Goal: Ask a question

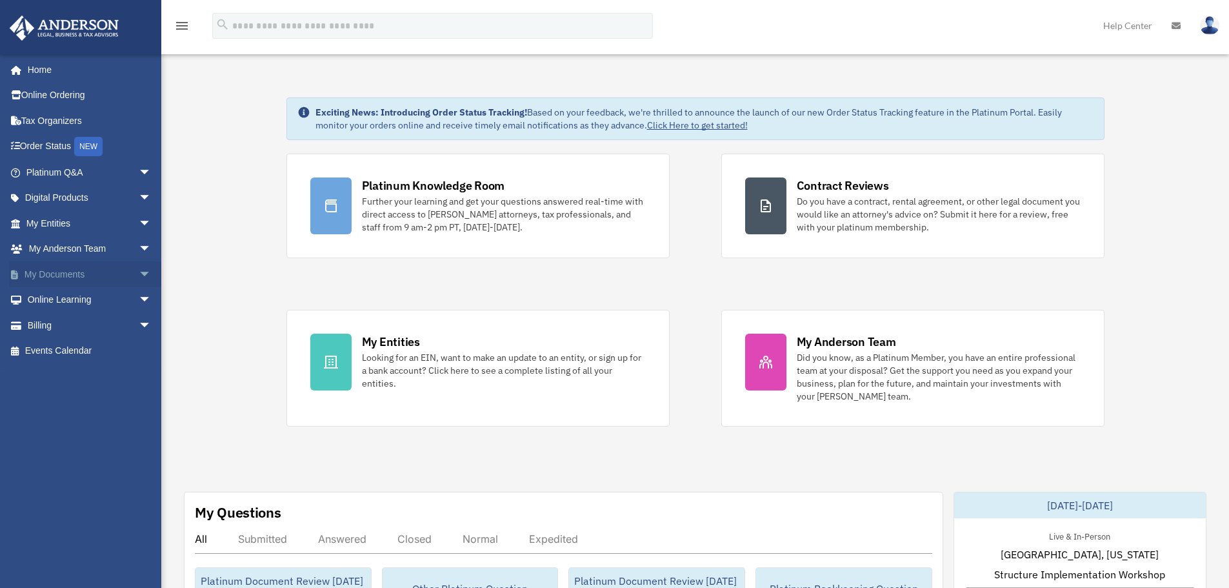
click at [139, 277] on span "arrow_drop_down" at bounding box center [152, 274] width 26 height 26
click at [88, 322] on link "Meeting Minutes" at bounding box center [94, 325] width 153 height 26
click at [139, 168] on span "arrow_drop_down" at bounding box center [152, 172] width 26 height 26
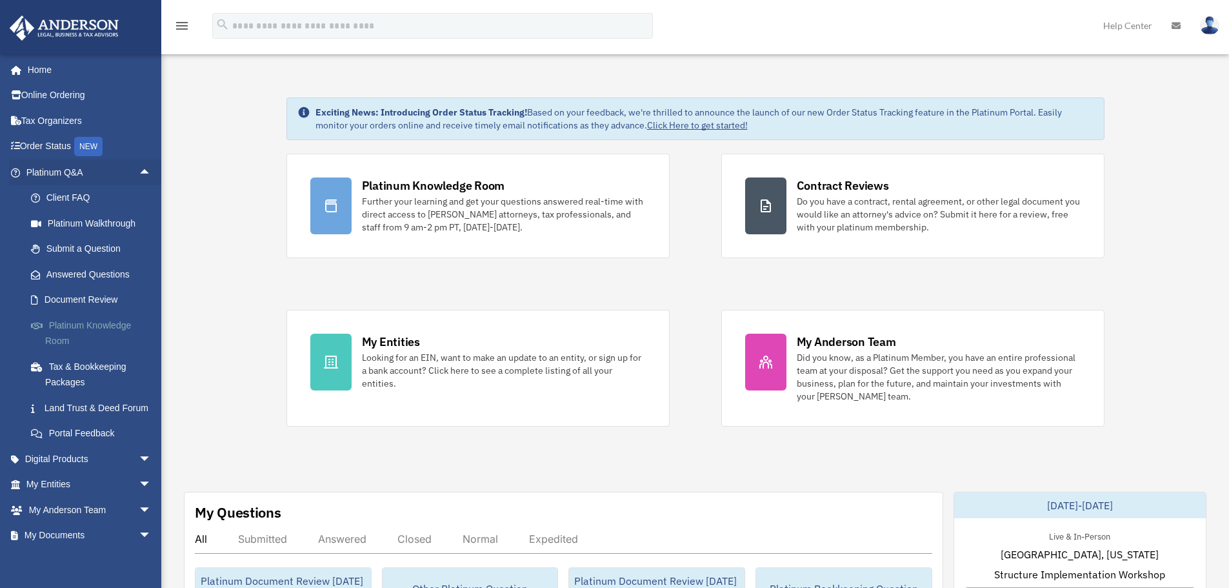
click at [86, 323] on link "Platinum Knowledge Room" at bounding box center [94, 332] width 153 height 41
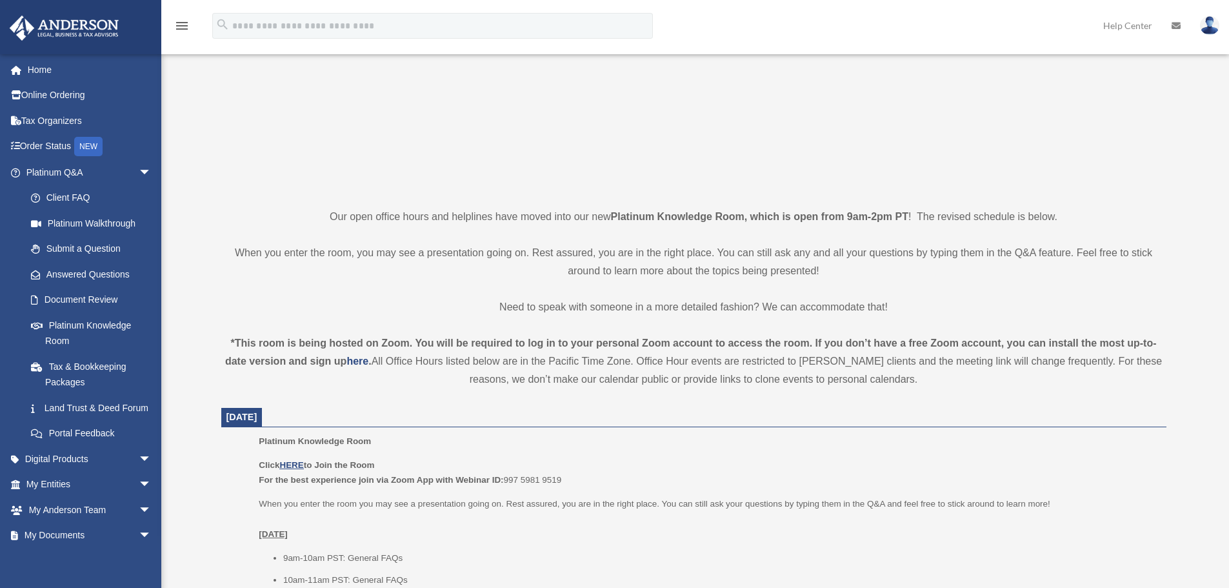
scroll to position [387, 0]
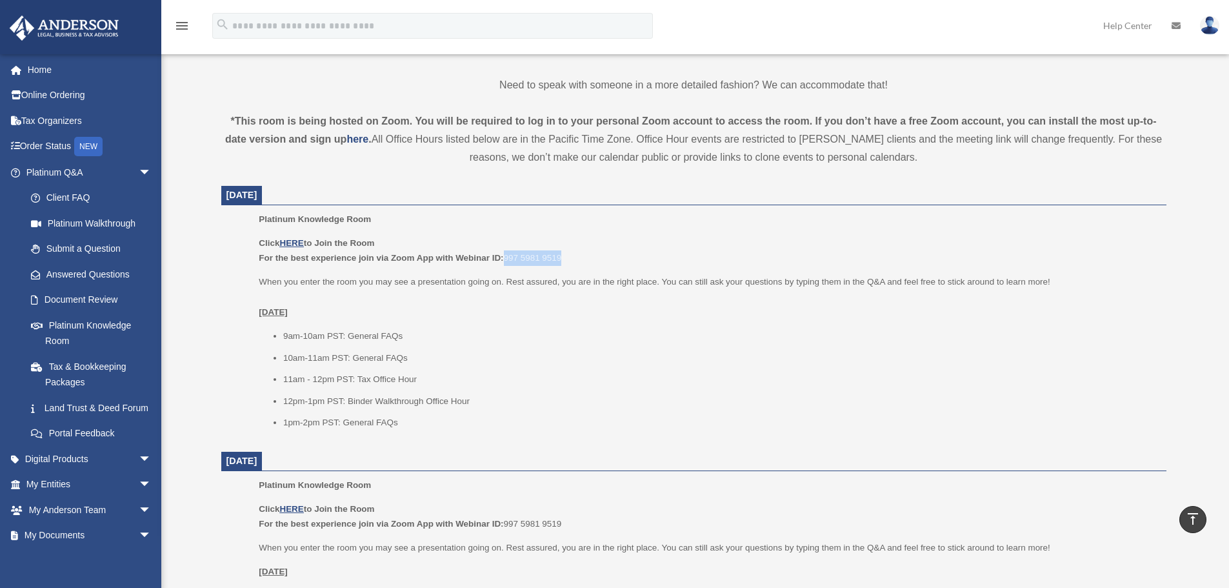
drag, startPoint x: 572, startPoint y: 264, endPoint x: 506, endPoint y: 252, distance: 67.6
click at [506, 252] on p "Click HERE to Join the Room For the best experience join via Zoom App with Webi…" at bounding box center [708, 250] width 898 height 30
copy p "997 5981 9519"
click at [88, 243] on link "Submit a Question" at bounding box center [94, 249] width 153 height 26
click at [92, 249] on link "Submit a Question" at bounding box center [94, 249] width 153 height 26
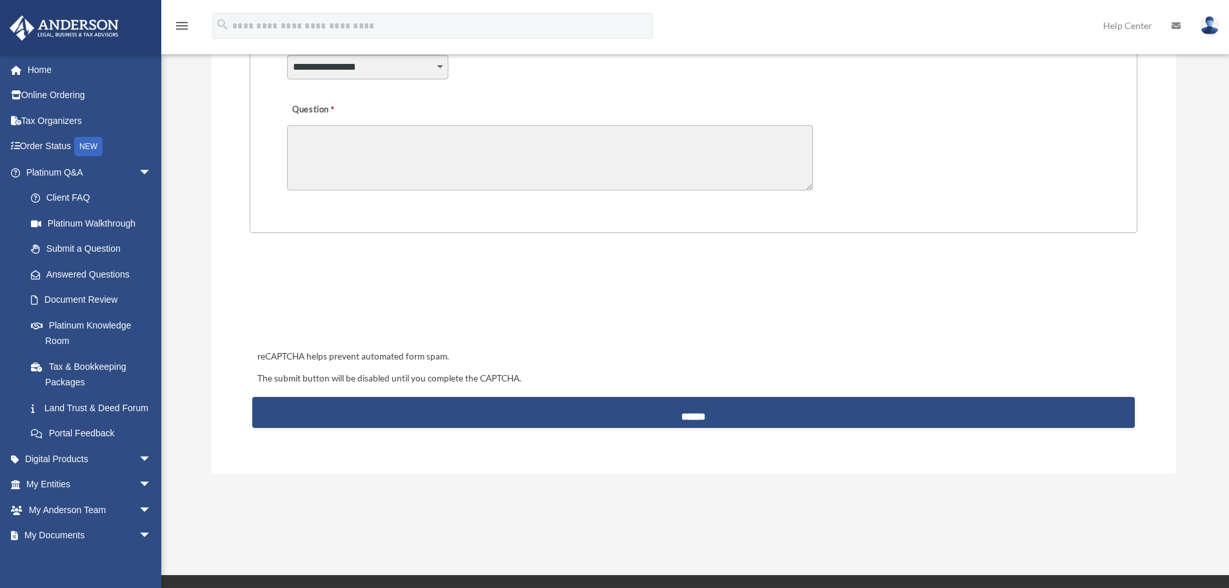
scroll to position [194, 0]
